Goal: Task Accomplishment & Management: Manage account settings

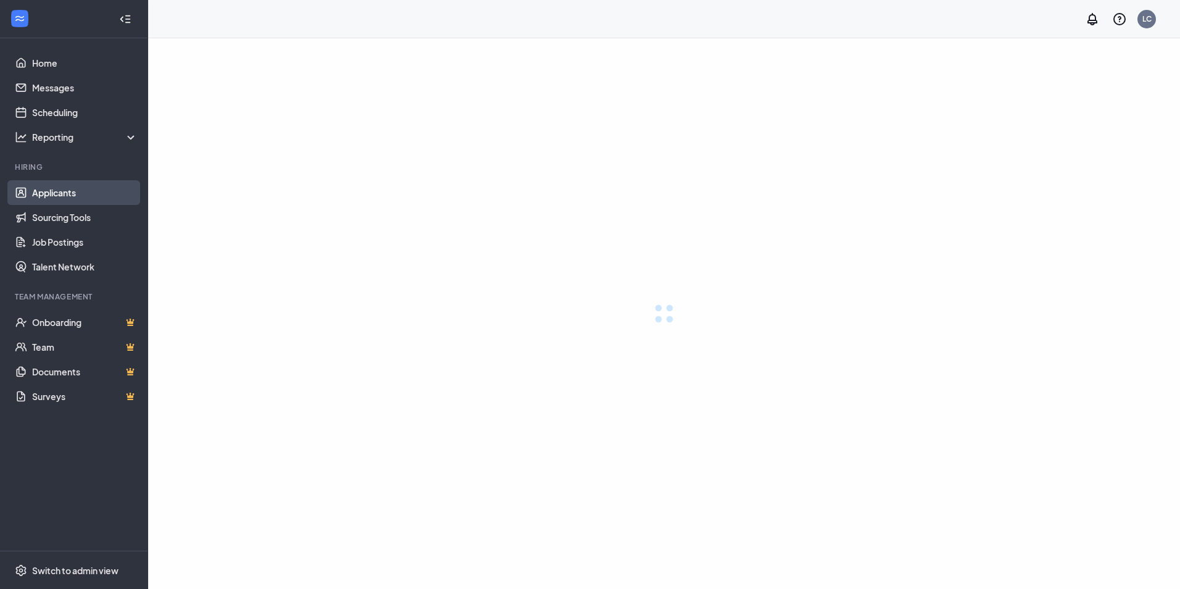
click at [49, 195] on link "Applicants" at bounding box center [85, 192] width 106 height 25
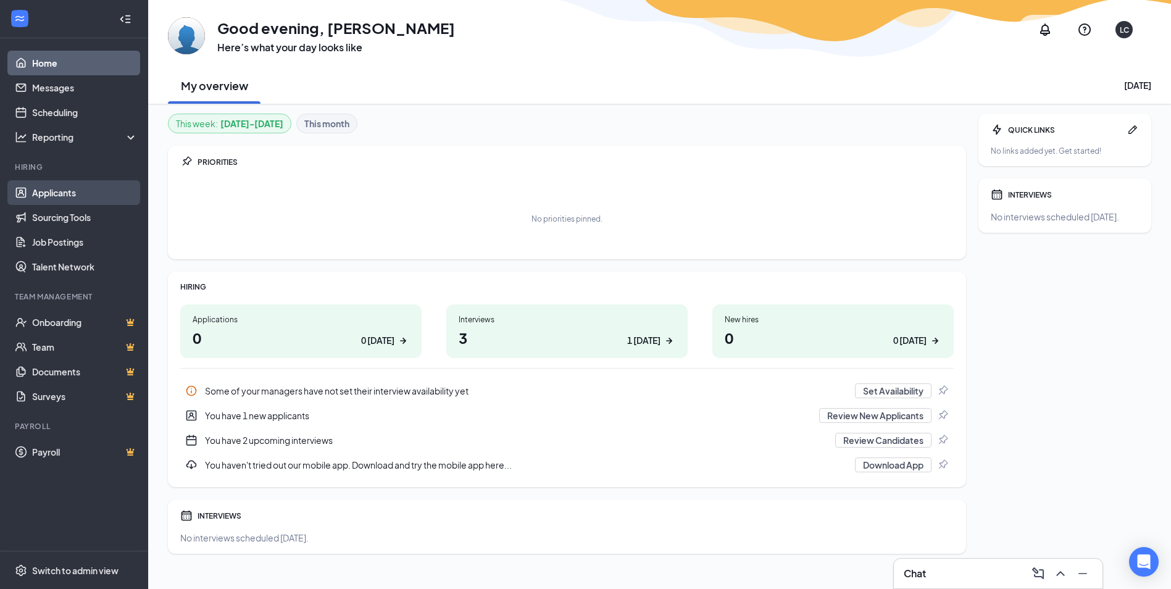
click at [53, 191] on link "Applicants" at bounding box center [85, 192] width 106 height 25
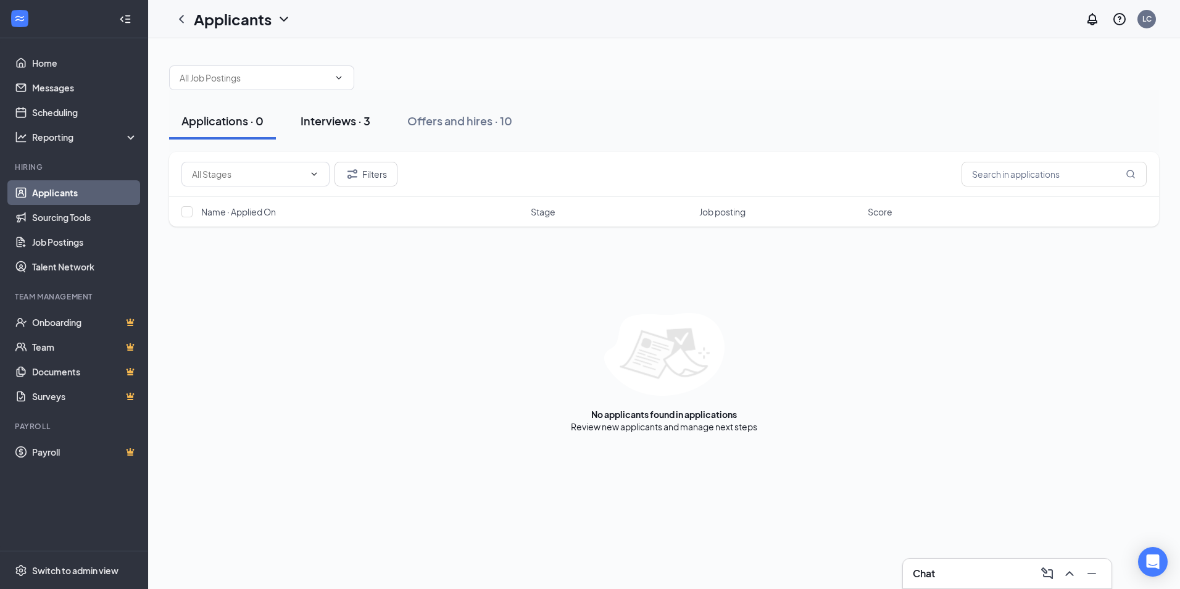
click at [326, 117] on div "Interviews · 3" at bounding box center [336, 120] width 70 height 15
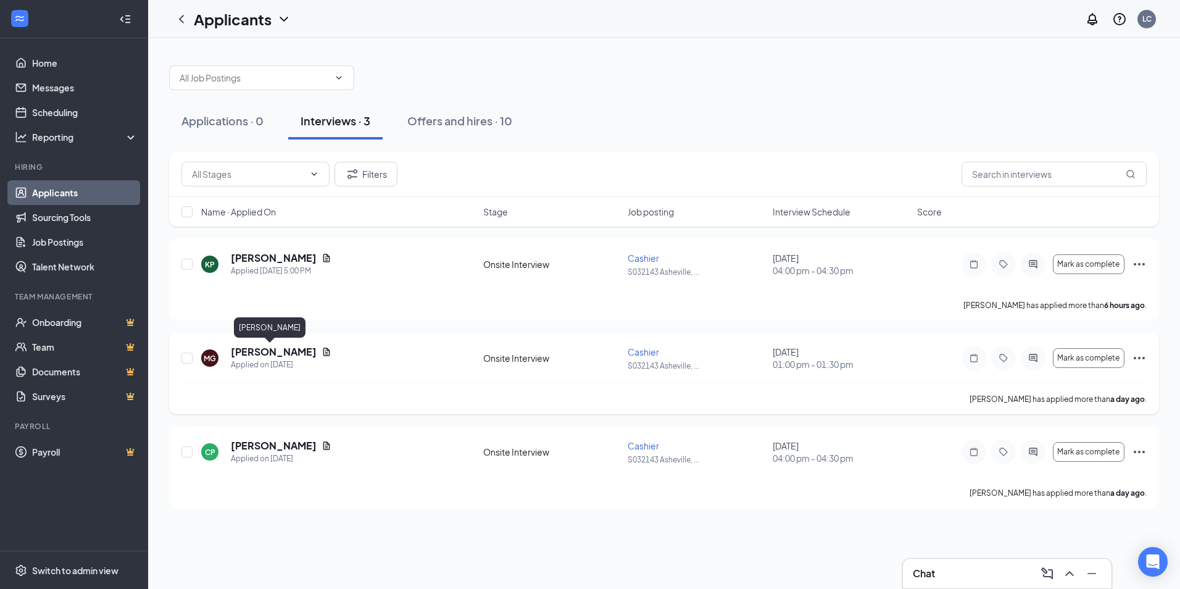
click at [267, 351] on h5 "[PERSON_NAME]" at bounding box center [274, 352] width 86 height 14
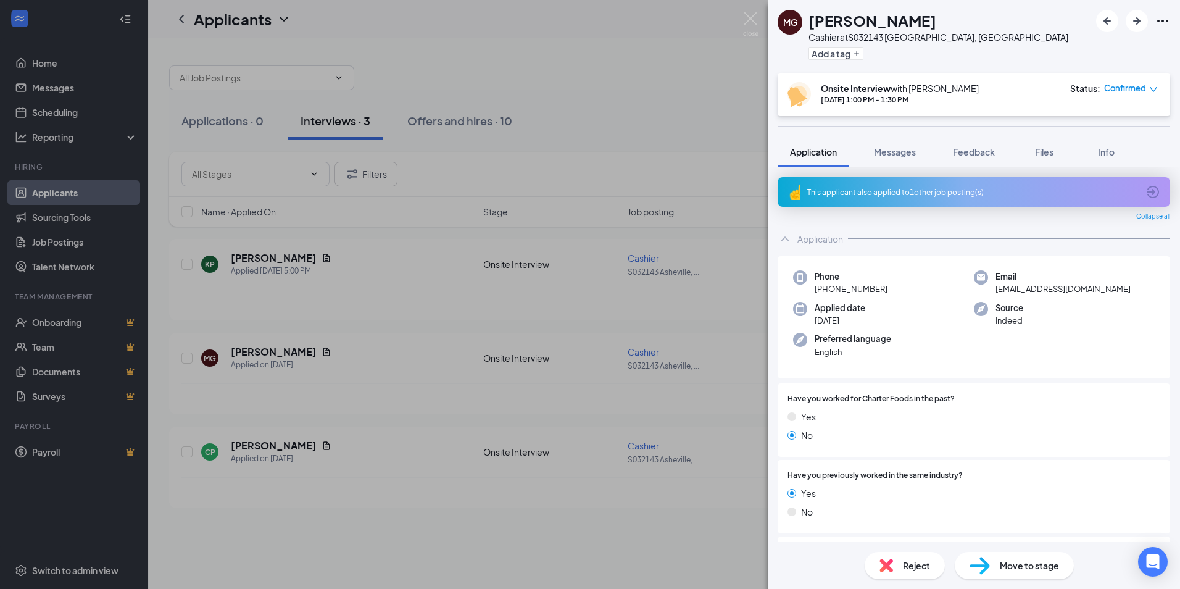
click at [916, 188] on div "This applicant also applied to 1 other job posting(s)" at bounding box center [972, 192] width 331 height 10
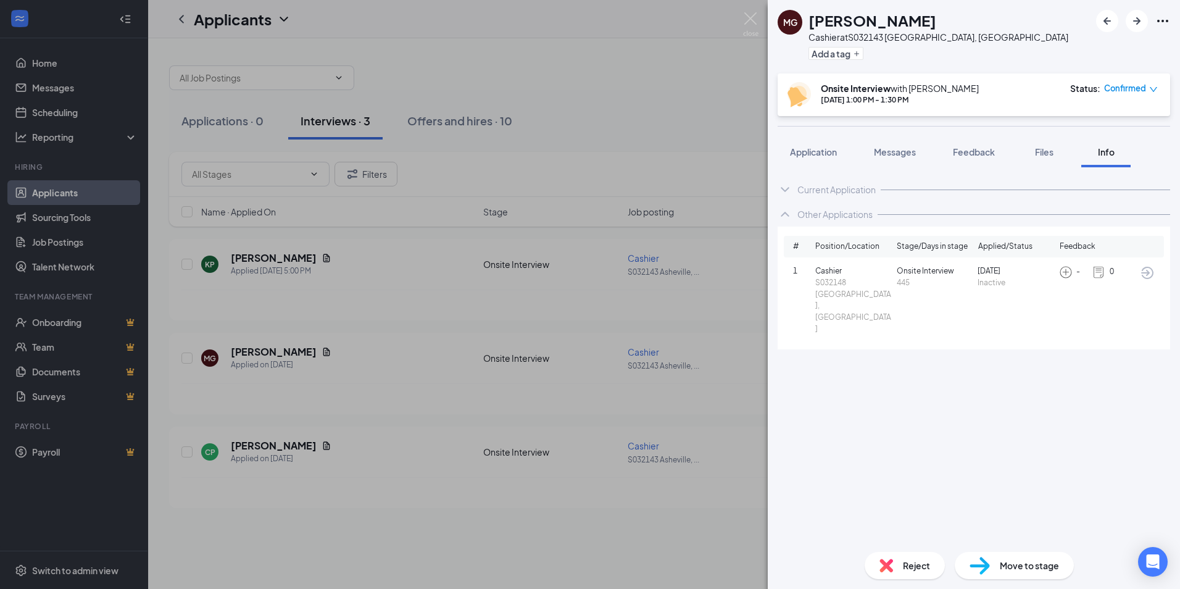
click at [367, 512] on div "MG [PERSON_NAME] at S032143 [GEOGRAPHIC_DATA], [GEOGRAPHIC_DATA] Add a tag Onsi…" at bounding box center [590, 294] width 1180 height 589
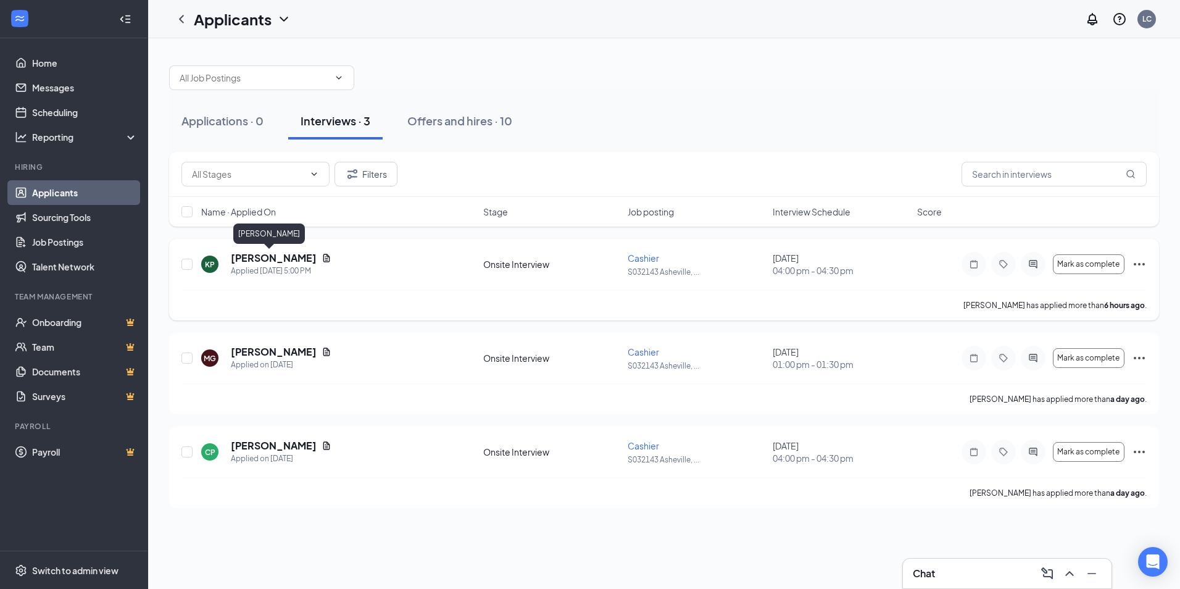
click at [245, 259] on h5 "[PERSON_NAME]" at bounding box center [274, 258] width 86 height 14
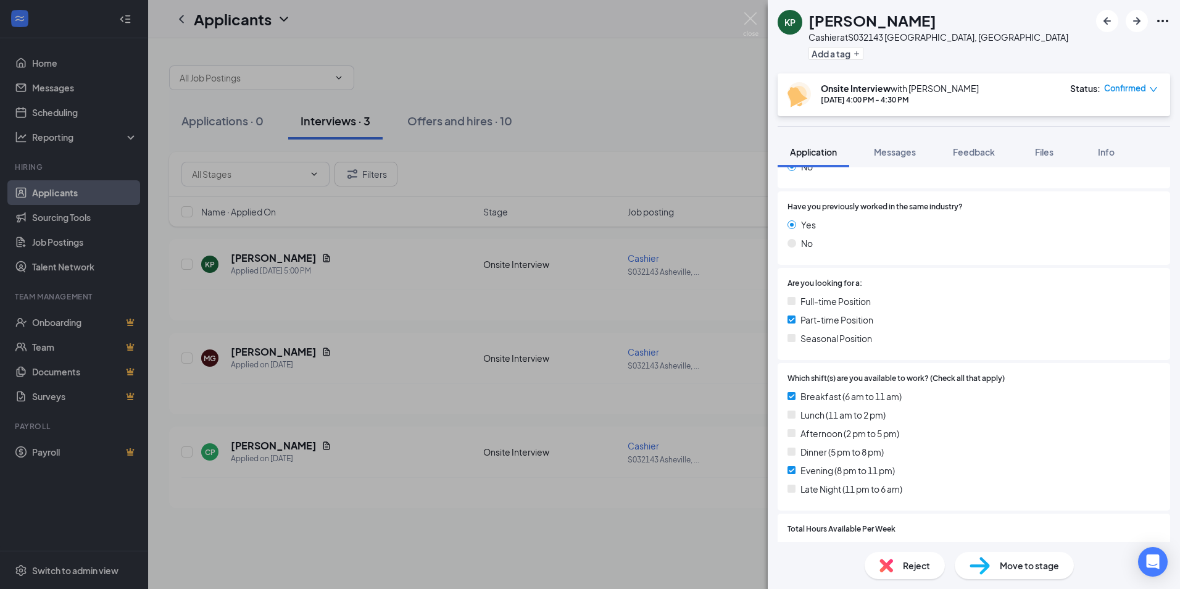
scroll to position [247, 0]
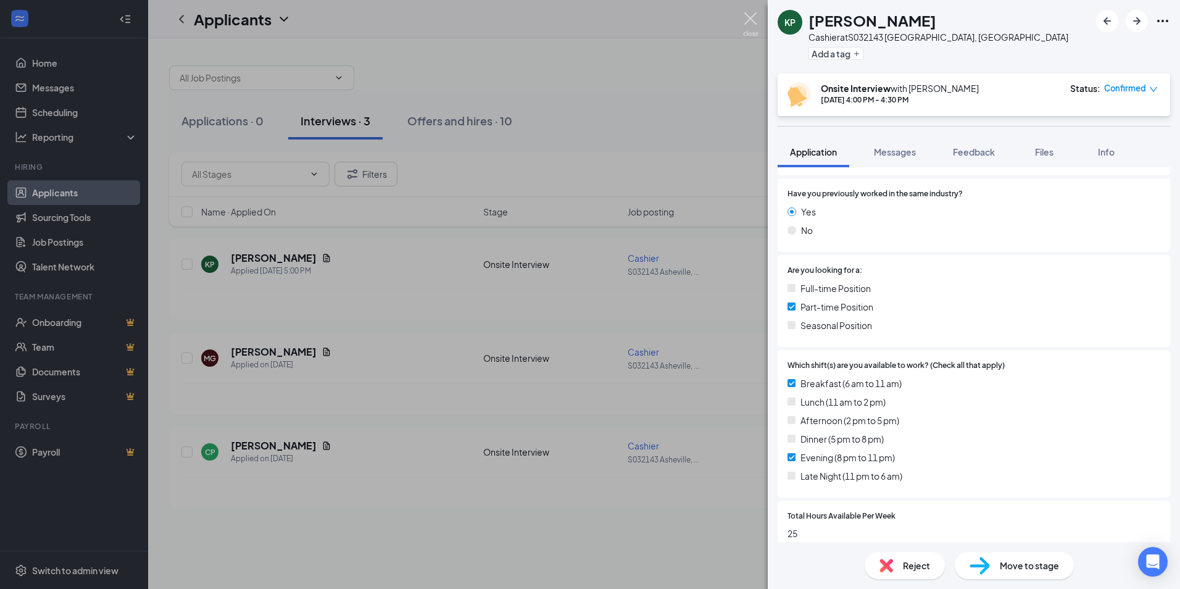
click at [752, 20] on img at bounding box center [750, 24] width 15 height 24
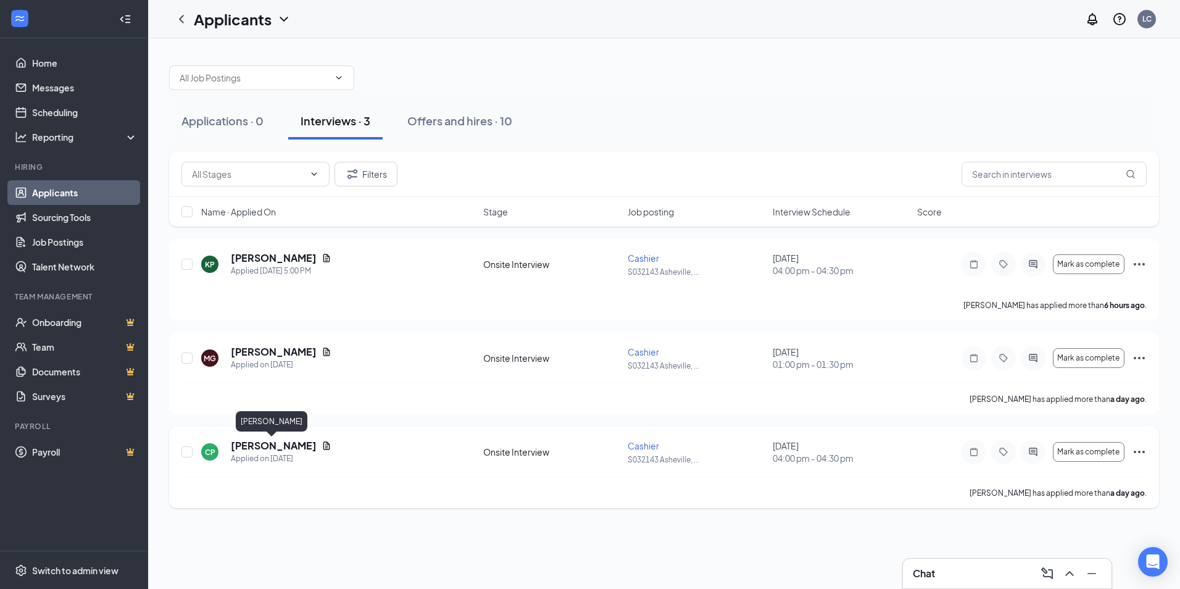
click at [273, 446] on h5 "[PERSON_NAME]" at bounding box center [274, 446] width 86 height 14
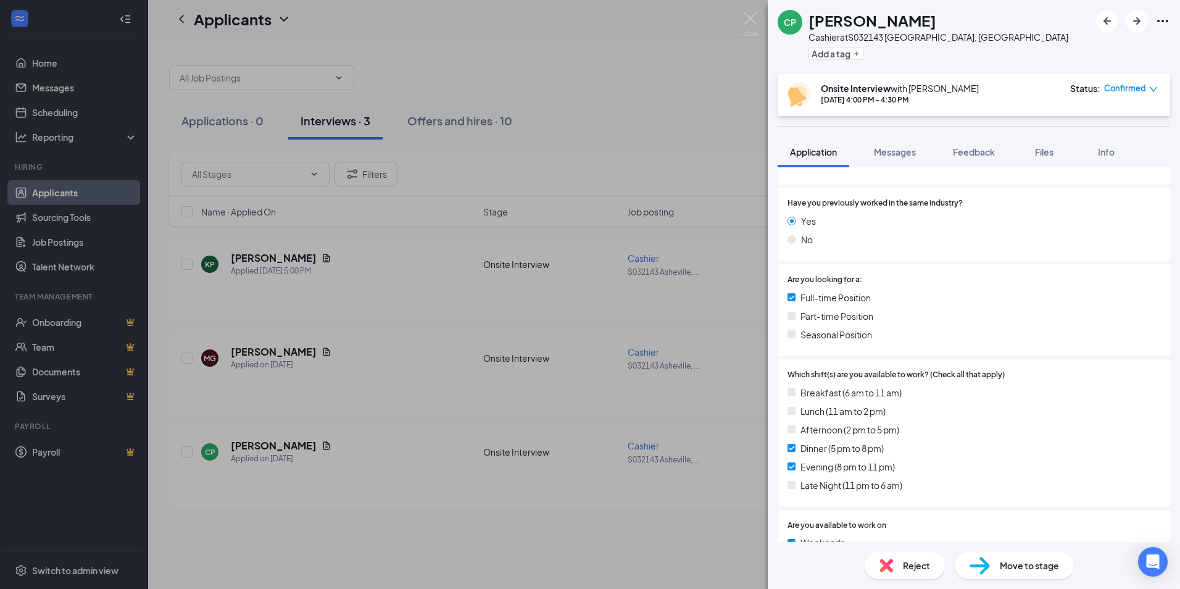
scroll to position [247, 0]
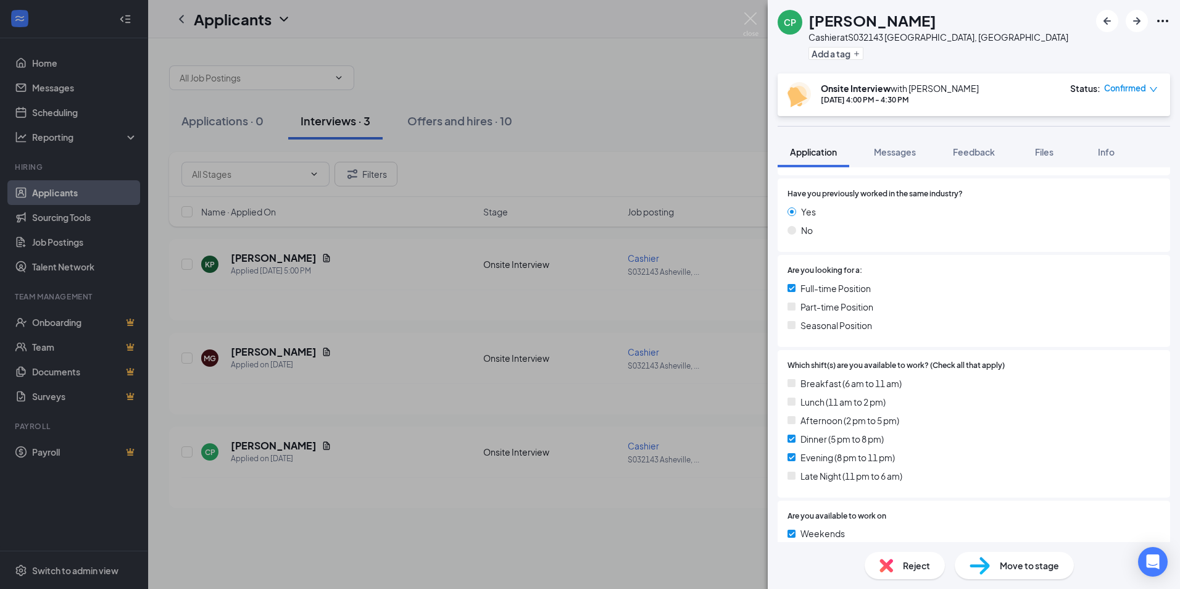
click at [255, 351] on div "CP [PERSON_NAME] Cashier at S032143 [GEOGRAPHIC_DATA], [GEOGRAPHIC_DATA] Add a …" at bounding box center [590, 294] width 1180 height 589
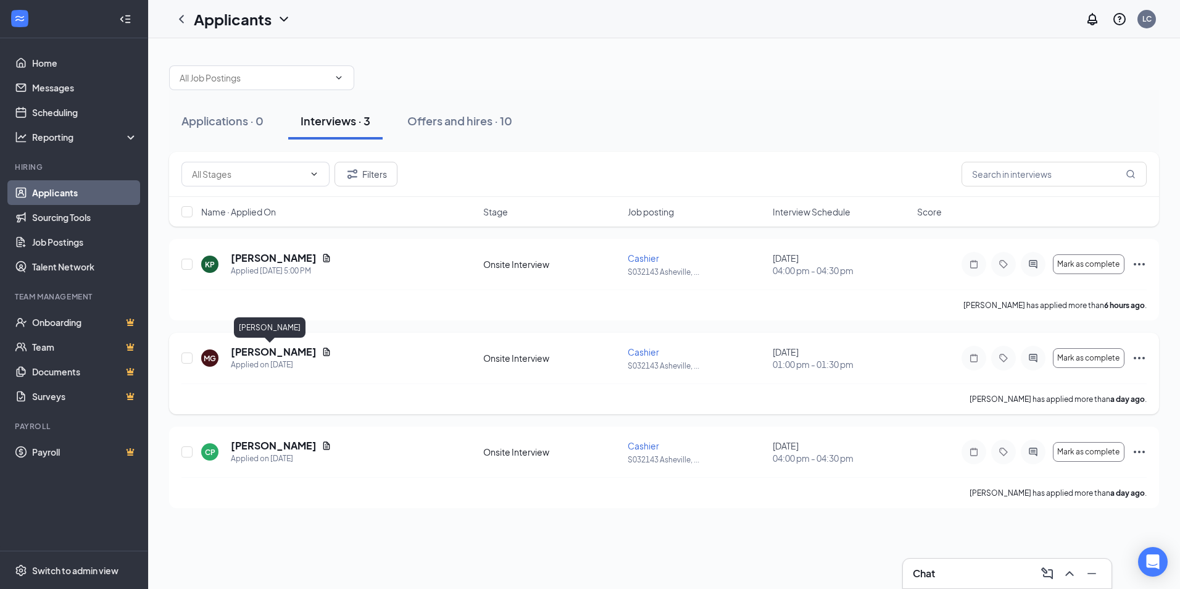
click at [262, 351] on h5 "[PERSON_NAME]" at bounding box center [274, 352] width 86 height 14
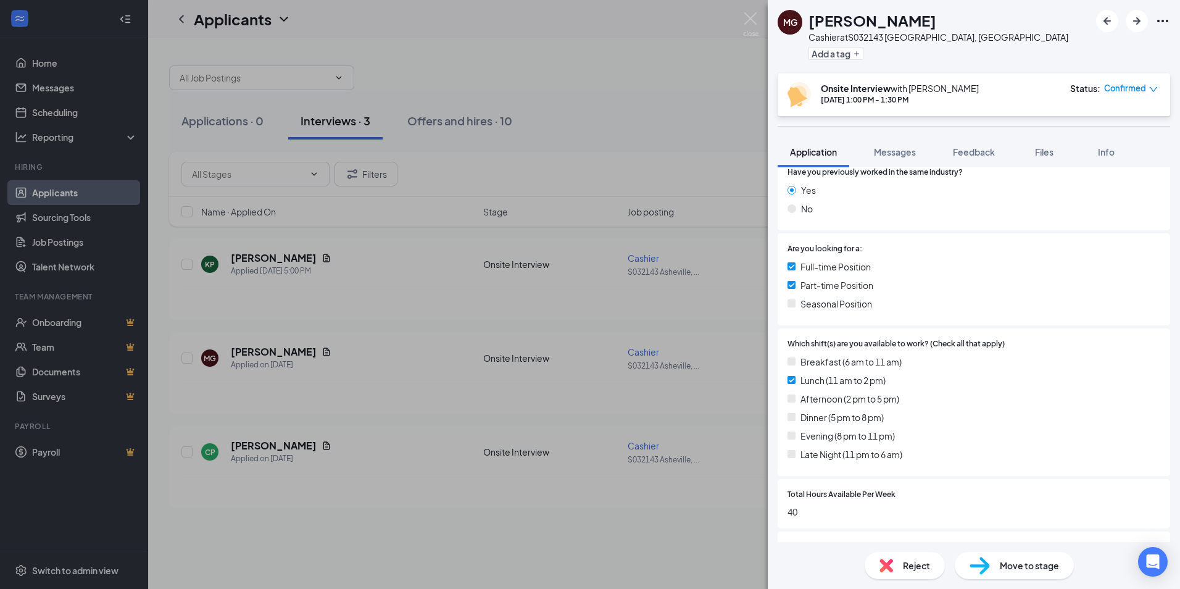
scroll to position [309, 0]
